Goal: Transaction & Acquisition: Purchase product/service

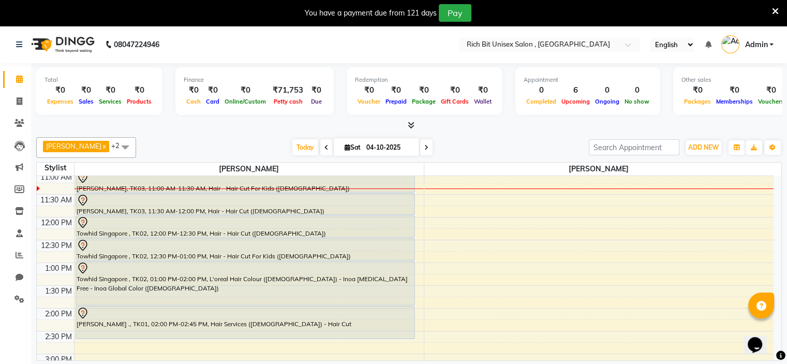
scroll to position [144, 0]
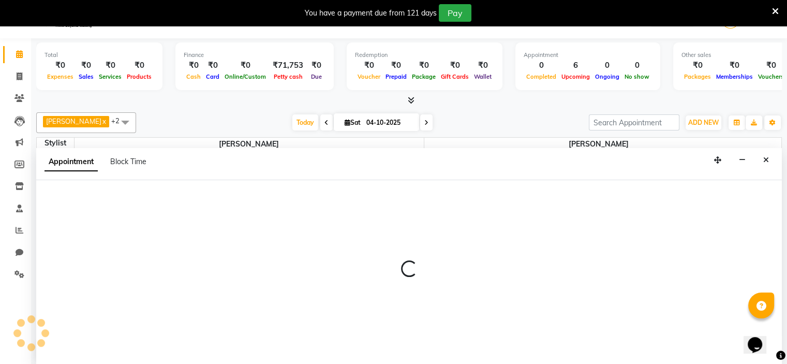
scroll to position [26, 0]
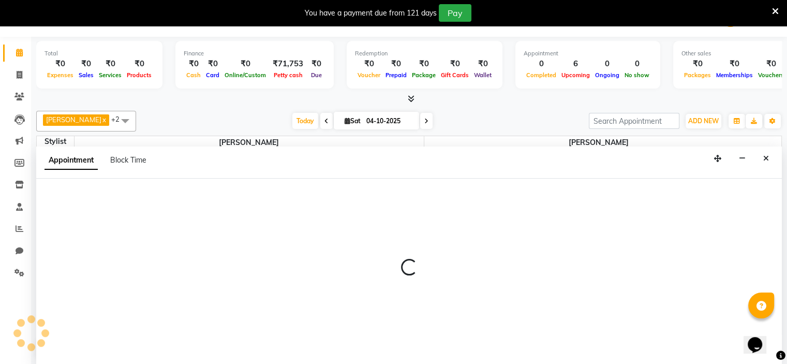
select select "70823"
select select "tentative"
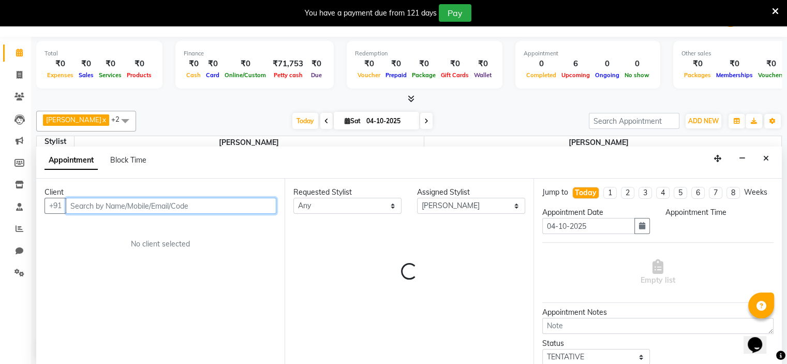
select select "900"
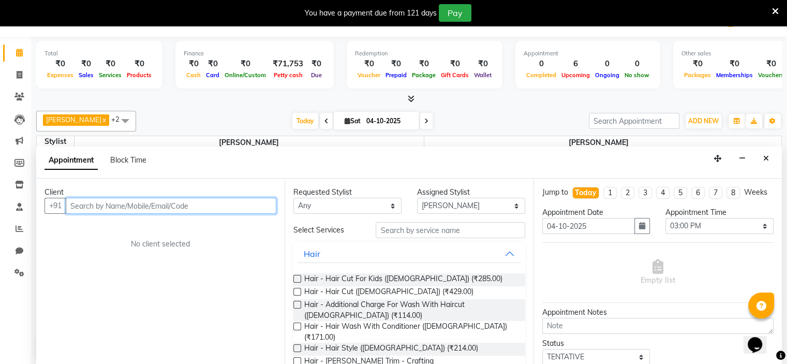
click at [84, 201] on input "text" at bounding box center [171, 206] width 210 height 16
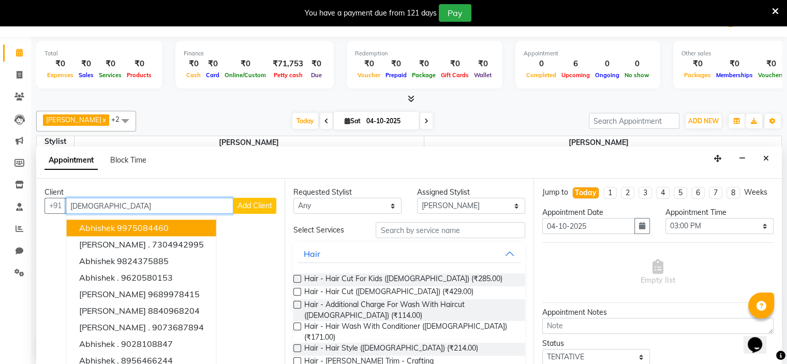
type input "[DEMOGRAPHIC_DATA]"
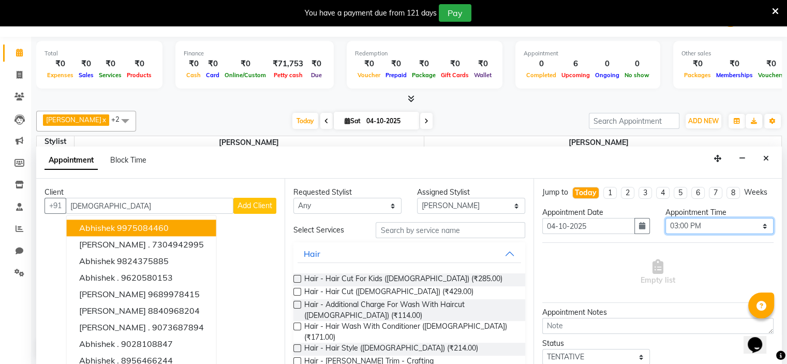
click at [707, 227] on select "Select 09:00 AM 09:15 AM 09:30 AM 09:45 AM 10:00 AM 10:15 AM 10:30 AM 10:45 AM …" at bounding box center [719, 226] width 108 height 16
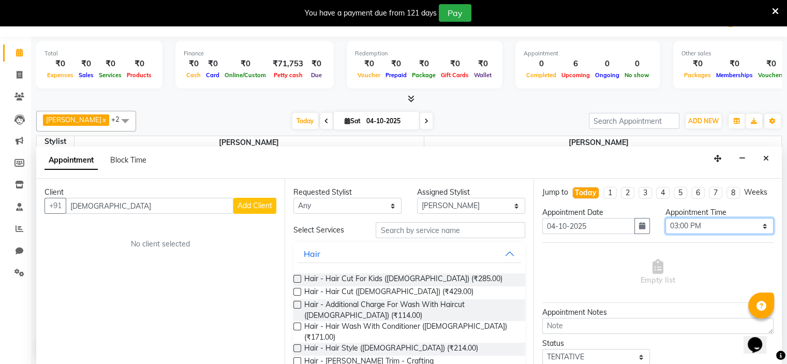
select select "930"
click at [665, 226] on select "Select 09:00 AM 09:15 AM 09:30 AM 09:45 AM 10:00 AM 10:15 AM 10:30 AM 10:45 AM …" at bounding box center [719, 226] width 108 height 16
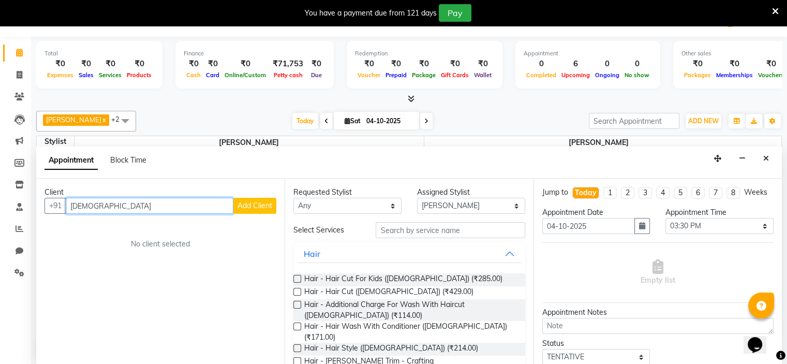
click at [104, 204] on input "[DEMOGRAPHIC_DATA]" at bounding box center [150, 206] width 168 height 16
type input "a"
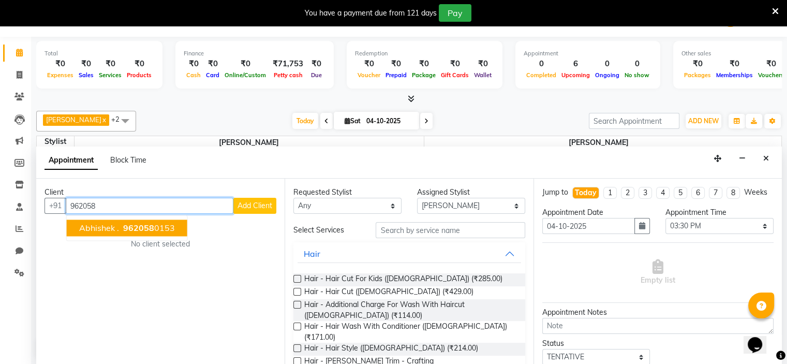
click at [115, 223] on span "Abhishek ." at bounding box center [99, 227] width 40 height 10
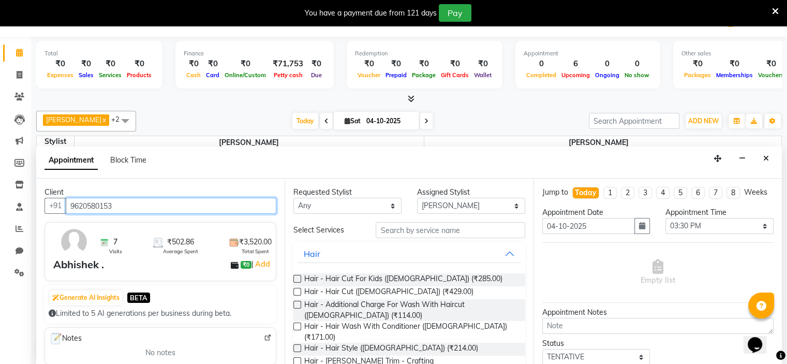
type input "9620580153"
click at [297, 290] on label at bounding box center [297, 292] width 8 height 8
click at [297, 290] on input "checkbox" at bounding box center [296, 292] width 7 height 7
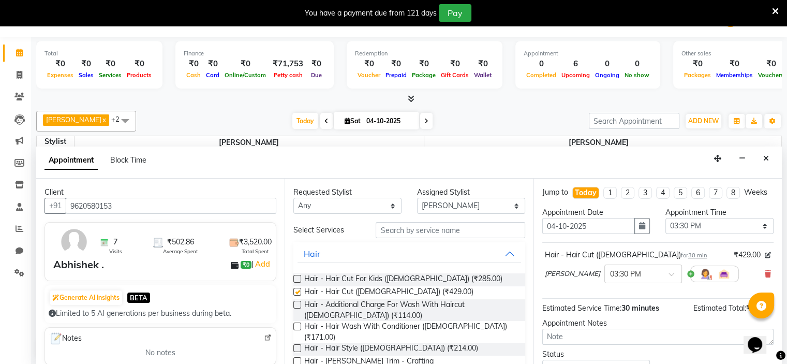
checkbox input "false"
click at [296, 357] on label at bounding box center [297, 361] width 8 height 8
click at [296, 358] on input "checkbox" at bounding box center [296, 361] width 7 height 7
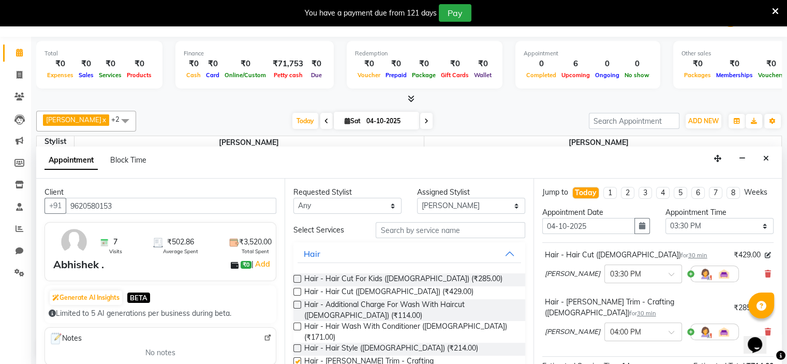
checkbox input "false"
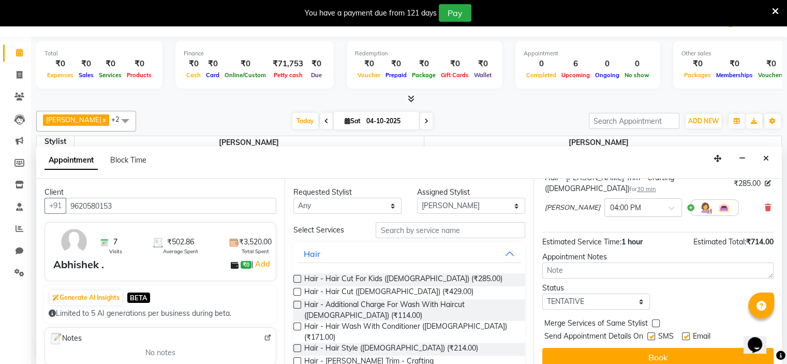
scroll to position [132, 0]
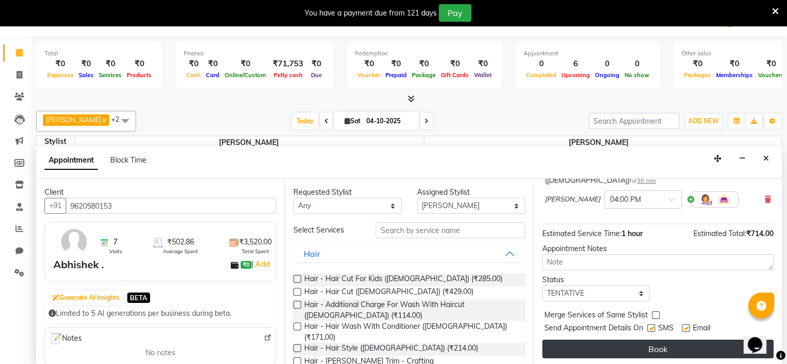
click at [640, 349] on button "Book" at bounding box center [657, 348] width 231 height 19
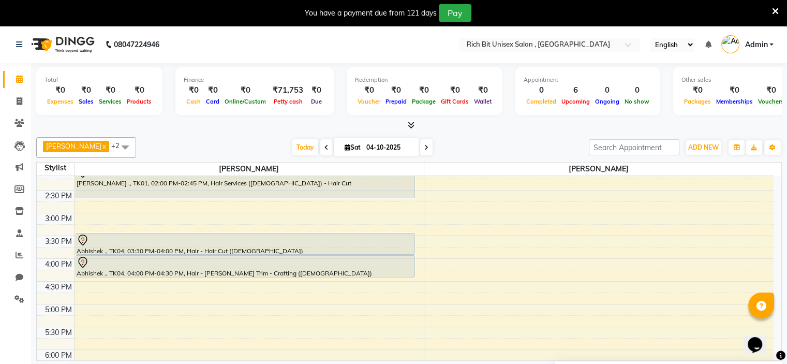
scroll to position [279, 0]
click at [774, 270] on div "8:00 AM 8:30 AM 9:00 AM 9:30 AM 10:00 AM 10:30 AM 11:00 AM 11:30 AM 12:00 PM 12…" at bounding box center [409, 268] width 744 height 184
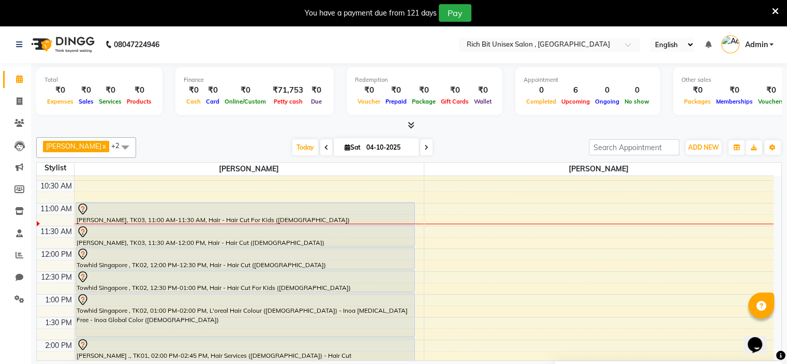
scroll to position [119, 0]
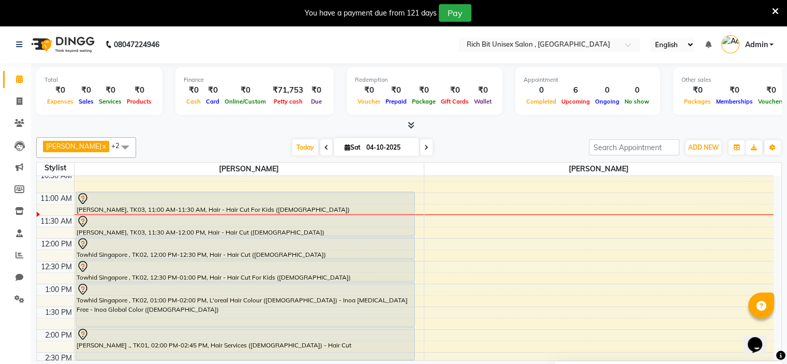
select select "70870"
select select "tentative"
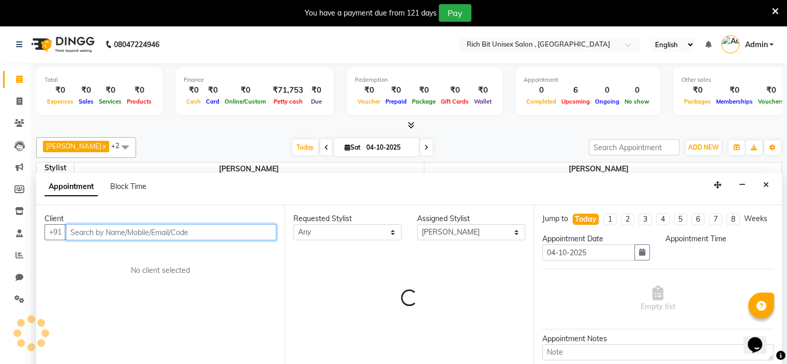
select select "780"
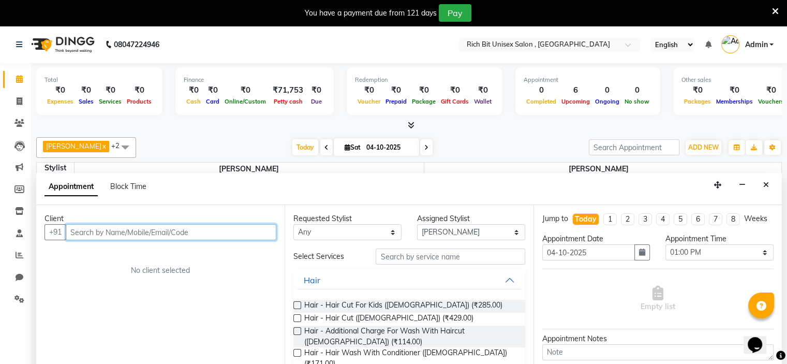
scroll to position [26, 0]
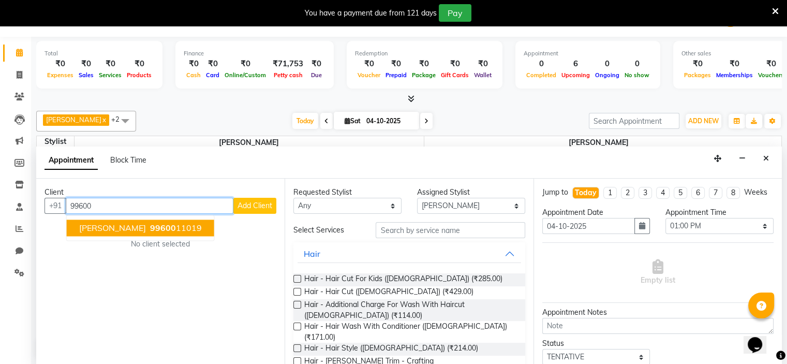
click at [155, 225] on span "99600" at bounding box center [163, 227] width 26 height 10
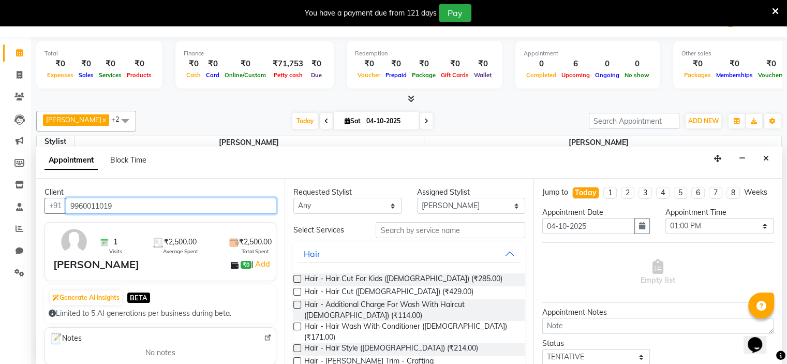
type input "9960011019"
click at [296, 289] on label at bounding box center [297, 292] width 8 height 8
click at [296, 289] on input "checkbox" at bounding box center [296, 292] width 7 height 7
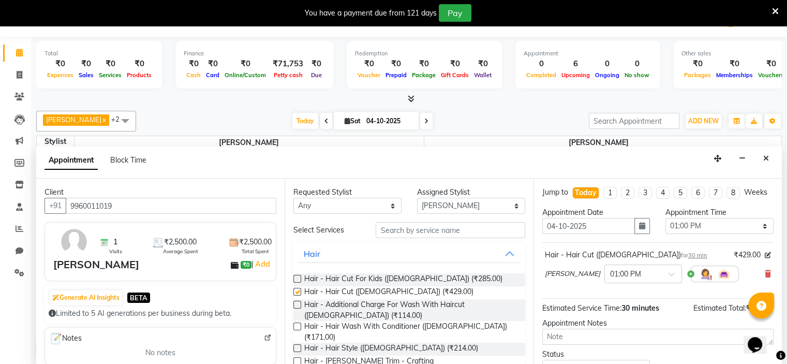
checkbox input "false"
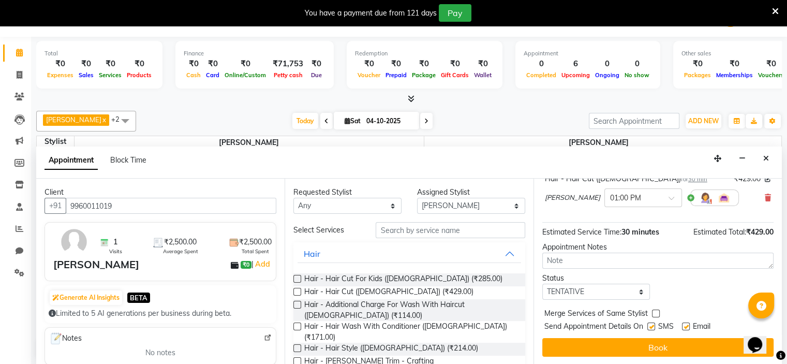
click at [632, 344] on button "Book" at bounding box center [657, 347] width 231 height 19
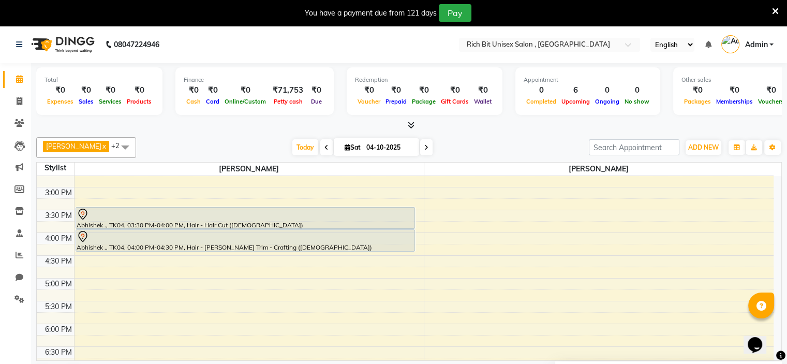
scroll to position [334, 0]
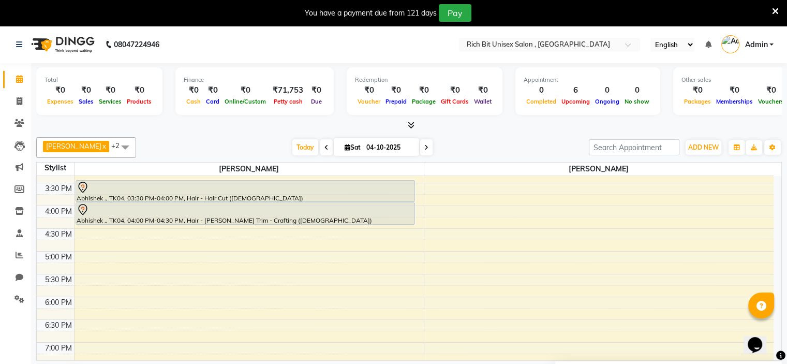
click at [87, 342] on div "8:00 AM 8:30 AM 9:00 AM 9:30 AM 10:00 AM 10:30 AM 11:00 AM 11:30 AM 12:00 PM 12…" at bounding box center [405, 183] width 736 height 682
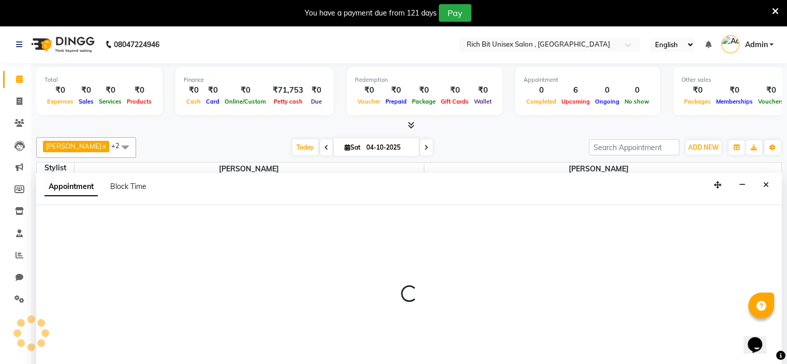
select select "70823"
select select "tentative"
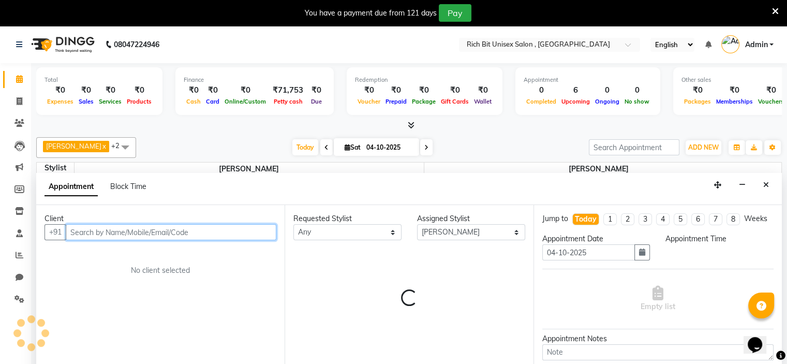
scroll to position [26, 0]
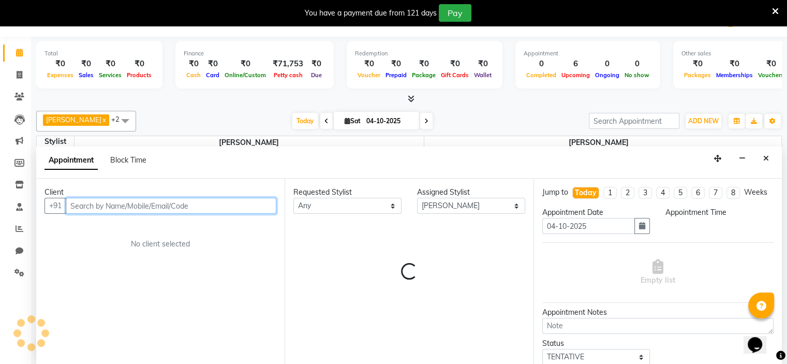
select select "1140"
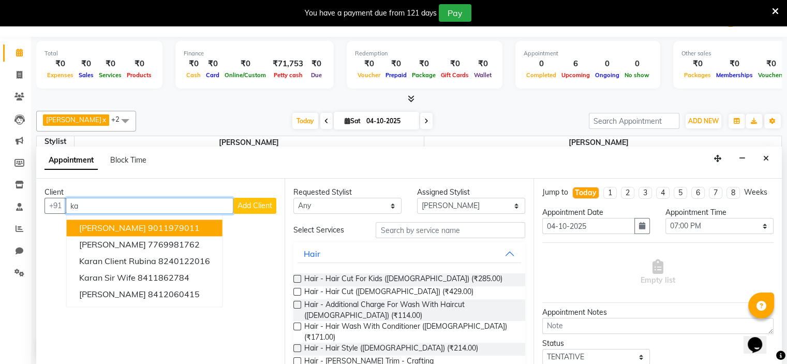
type input "k"
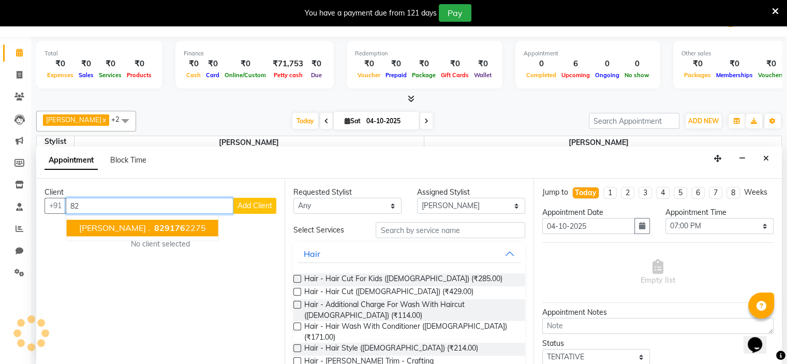
type input "8"
click at [134, 224] on span "[PERSON_NAME]" at bounding box center [112, 227] width 67 height 10
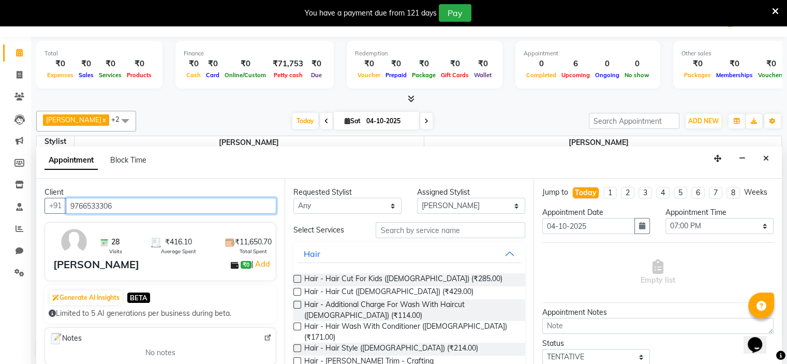
type input "9766533306"
click at [297, 289] on label at bounding box center [297, 292] width 8 height 8
click at [297, 289] on input "checkbox" at bounding box center [296, 292] width 7 height 7
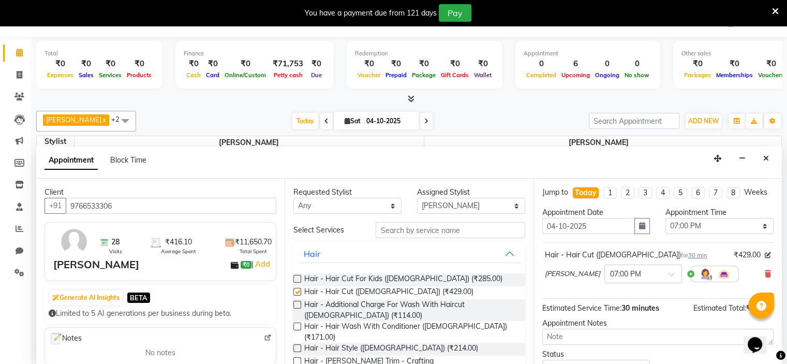
checkbox input "false"
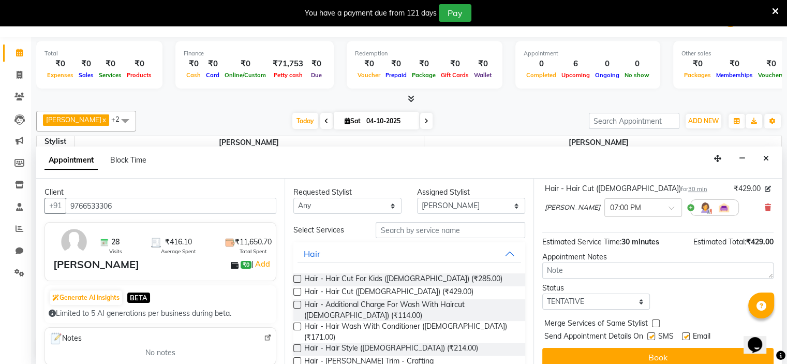
scroll to position [85, 0]
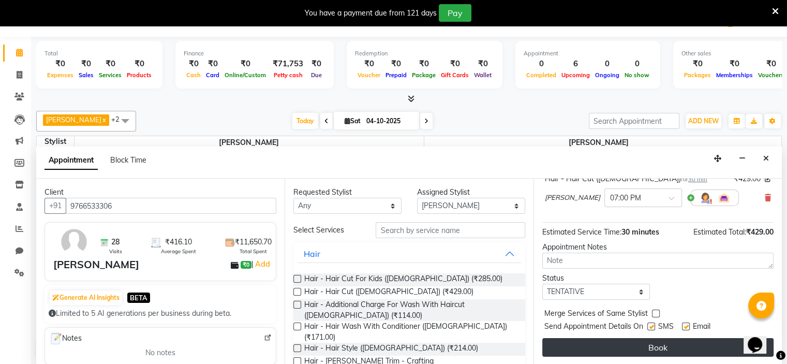
click at [629, 341] on button "Book" at bounding box center [657, 347] width 231 height 19
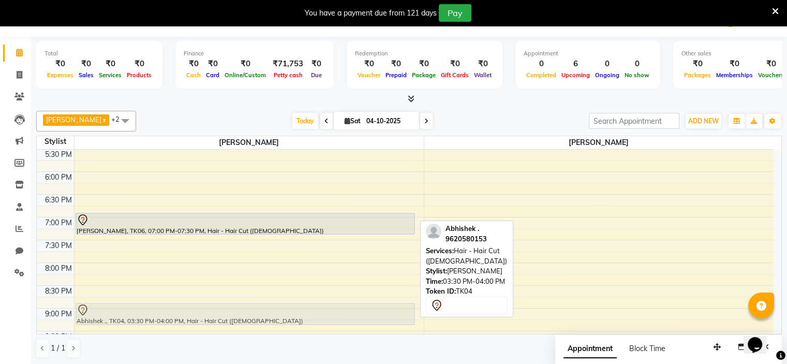
scroll to position [434, 0]
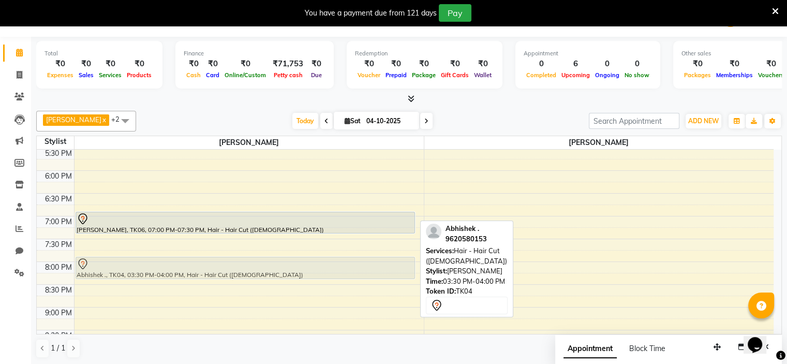
drag, startPoint x: 217, startPoint y: 248, endPoint x: 257, endPoint y: 266, distance: 44.0
click at [257, 266] on div "[PERSON_NAME], TK03, 11:00 AM-11:30 AM, Hair - Hair Cut For Kids ([DEMOGRAPHIC_…" at bounding box center [248, 57] width 349 height 682
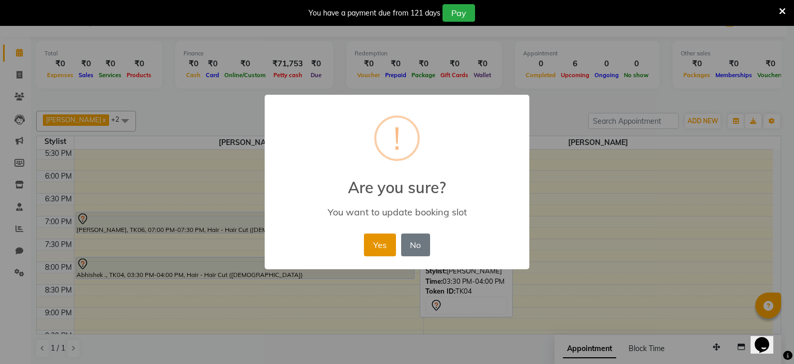
click at [375, 245] on button "Yes" at bounding box center [380, 244] width 32 height 23
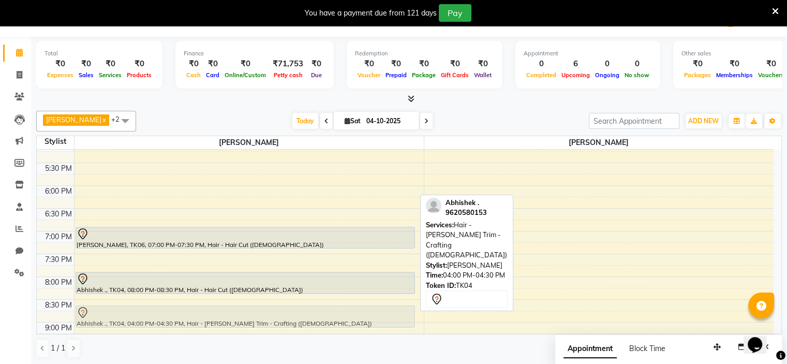
scroll to position [424, 0]
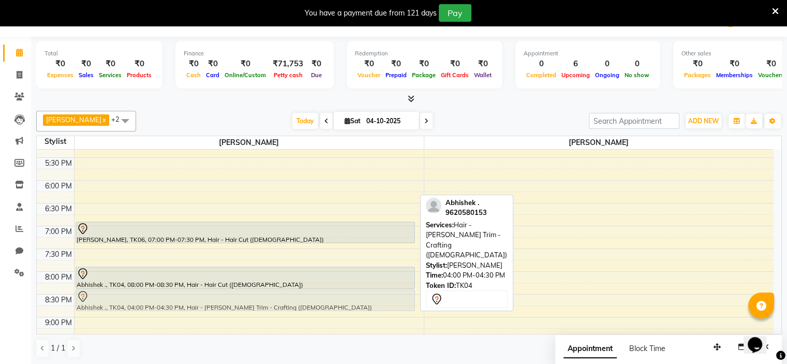
drag, startPoint x: 283, startPoint y: 194, endPoint x: 250, endPoint y: 304, distance: 114.4
click at [250, 304] on div "[PERSON_NAME], TK03, 11:00 AM-11:30 AM, Hair - Hair Cut For Kids ([DEMOGRAPHIC_…" at bounding box center [248, 66] width 349 height 682
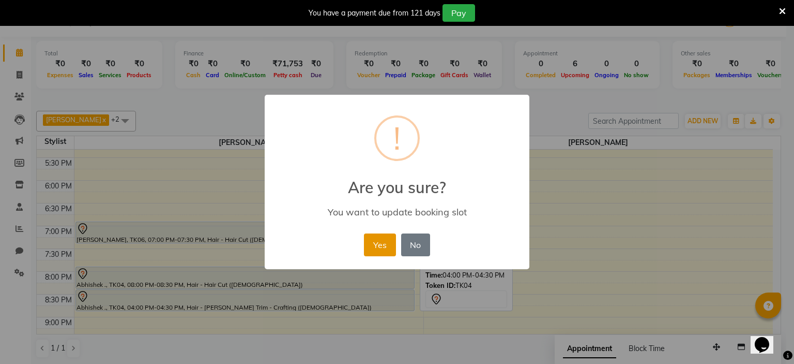
click at [371, 246] on button "Yes" at bounding box center [380, 244] width 32 height 23
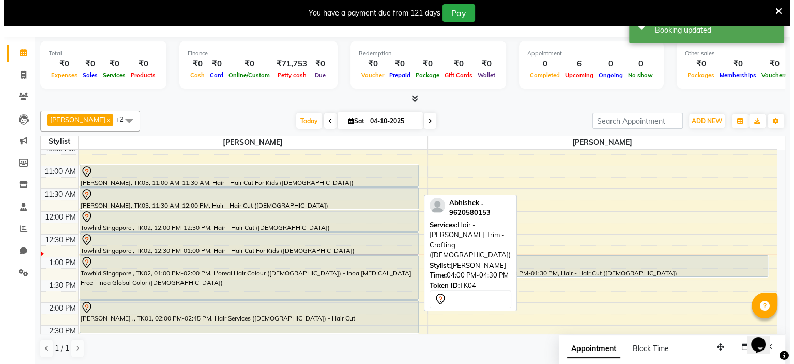
scroll to position [108, 0]
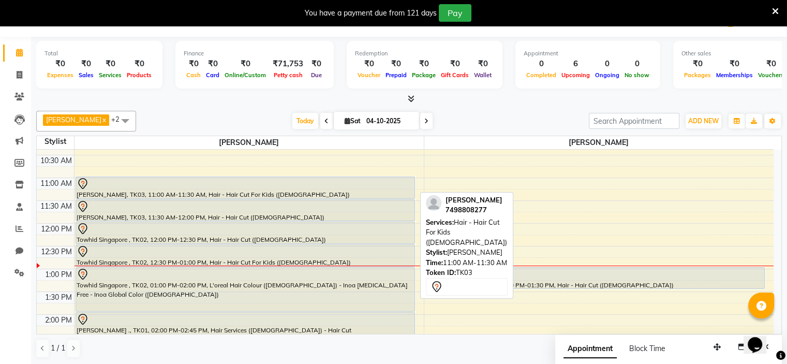
click at [175, 188] on div "[PERSON_NAME], TK03, 11:00 AM-11:30 AM, Hair - Hair Cut For Kids ([DEMOGRAPHIC_…" at bounding box center [245, 187] width 338 height 21
select select "7"
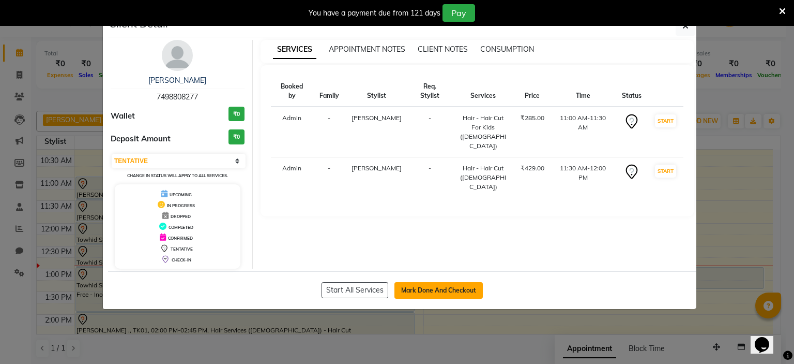
click at [429, 287] on button "Mark Done And Checkout" at bounding box center [439, 290] width 88 height 17
select select "7834"
select select "service"
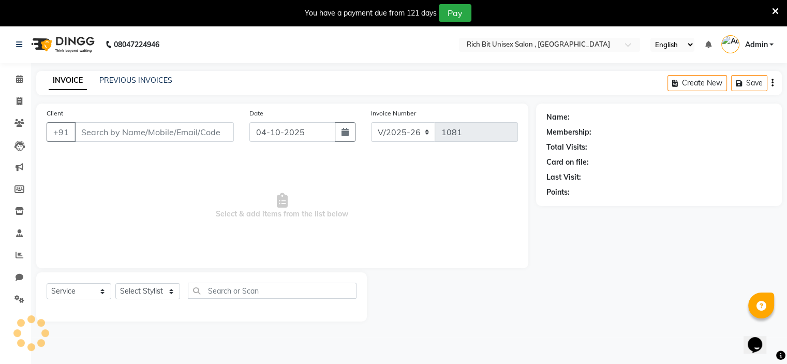
type input "7498808277"
select select "70823"
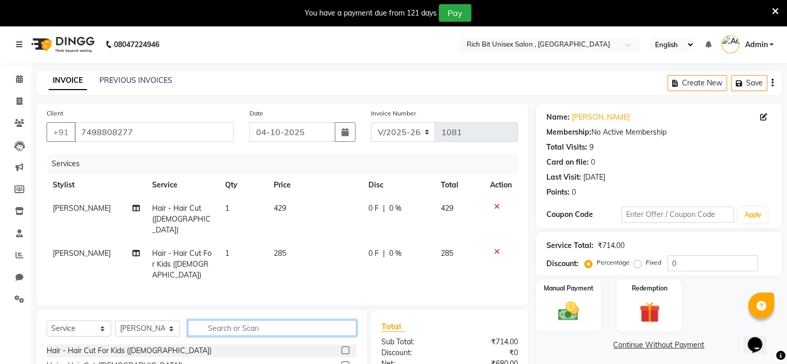
click at [237, 320] on input "text" at bounding box center [272, 328] width 169 height 16
type input "add"
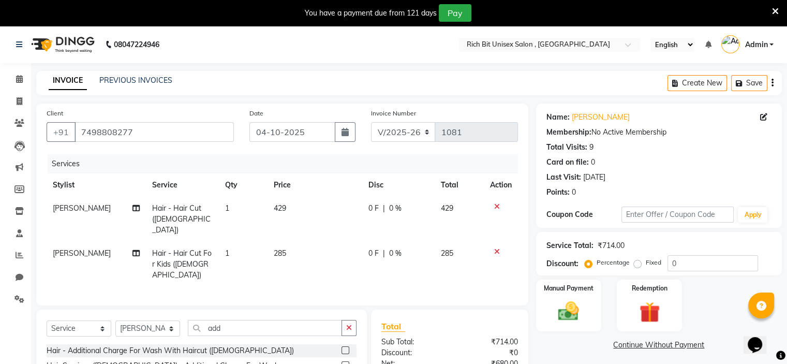
click at [343, 346] on label at bounding box center [345, 350] width 8 height 8
click at [343, 347] on input "checkbox" at bounding box center [344, 350] width 7 height 7
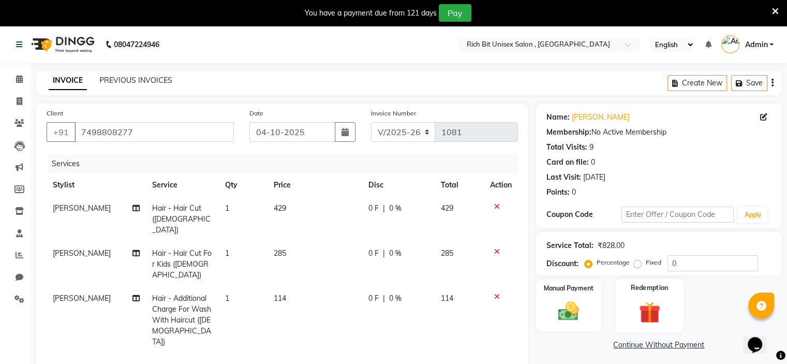
checkbox input "false"
click at [697, 266] on input "0" at bounding box center [712, 263] width 91 height 16
type input "030"
click at [376, 254] on td "85.5 F | 30 %" at bounding box center [397, 264] width 74 height 45
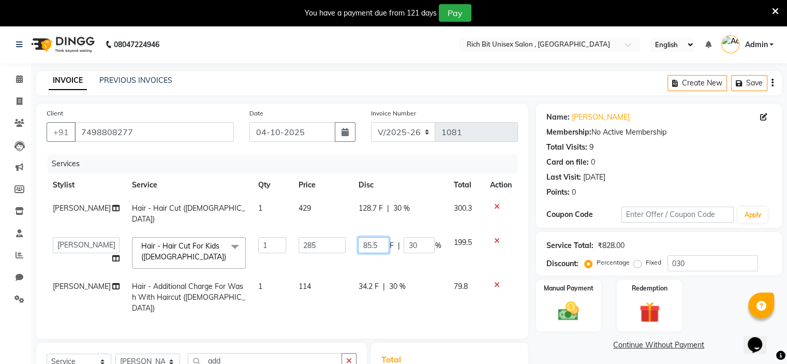
click at [377, 250] on input "85.5" at bounding box center [373, 245] width 31 height 16
type input "85"
click at [382, 261] on td "85 F | 30 %" at bounding box center [399, 253] width 95 height 44
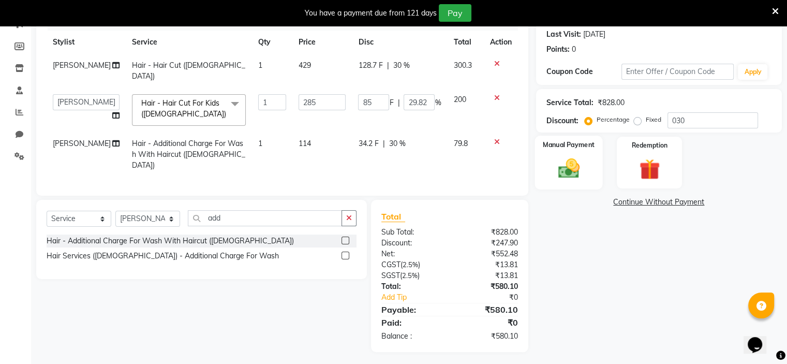
click at [570, 173] on img at bounding box center [568, 168] width 35 height 25
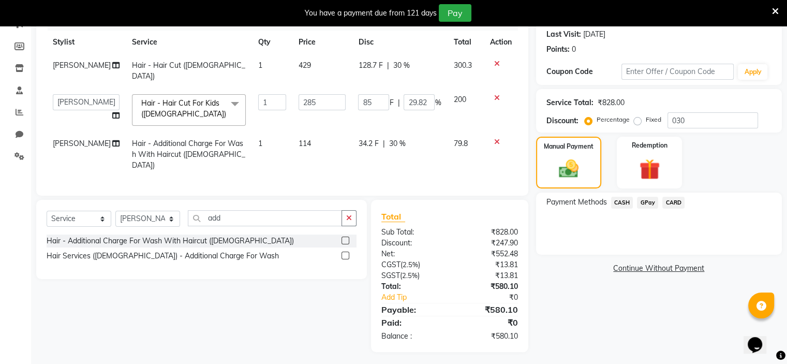
click at [645, 203] on span "GPay" at bounding box center [647, 203] width 21 height 12
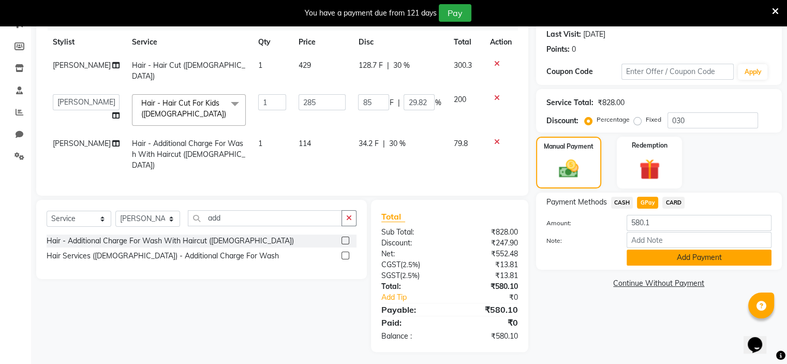
click at [648, 263] on button "Add Payment" at bounding box center [698, 257] width 145 height 16
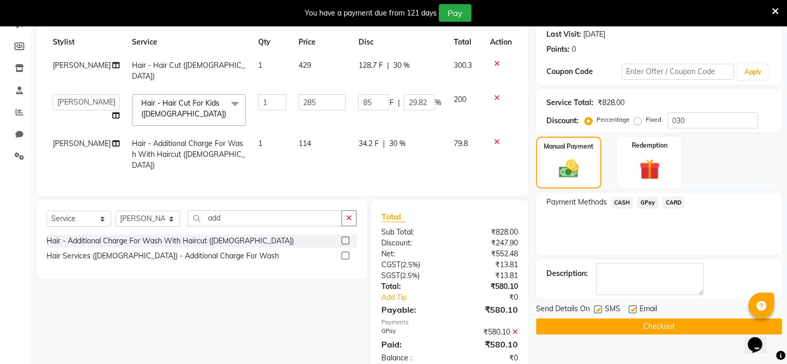
scroll to position [165, 0]
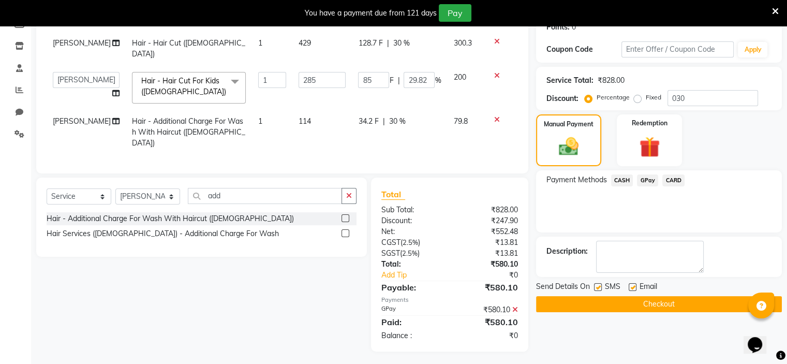
click at [596, 287] on label at bounding box center [598, 287] width 8 height 8
click at [596, 287] on input "checkbox" at bounding box center [597, 287] width 7 height 7
checkbox input "false"
click at [598, 302] on button "Checkout" at bounding box center [659, 304] width 246 height 16
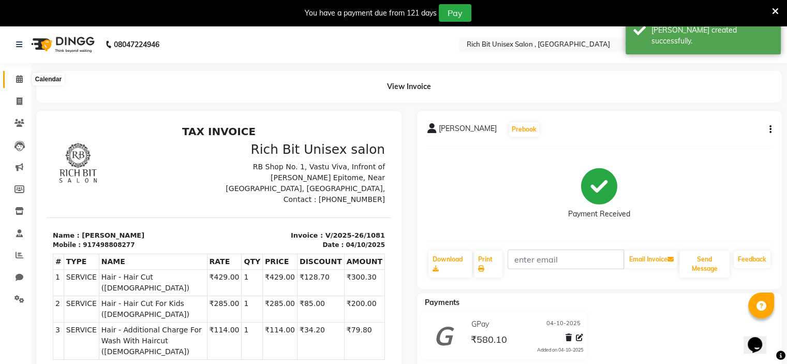
click at [19, 81] on icon at bounding box center [19, 79] width 7 height 8
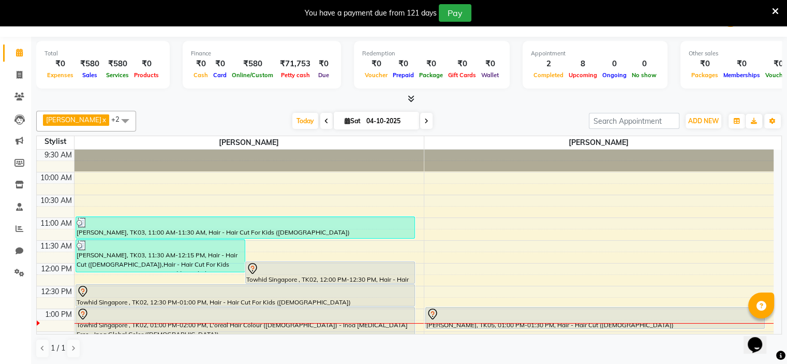
scroll to position [75, 0]
